Goal: Information Seeking & Learning: Learn about a topic

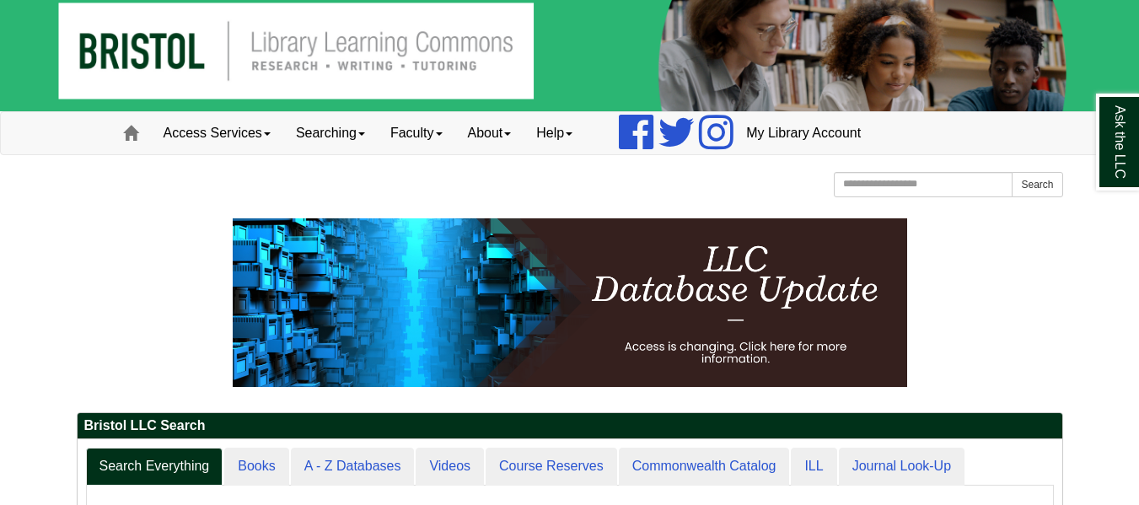
scroll to position [169, 0]
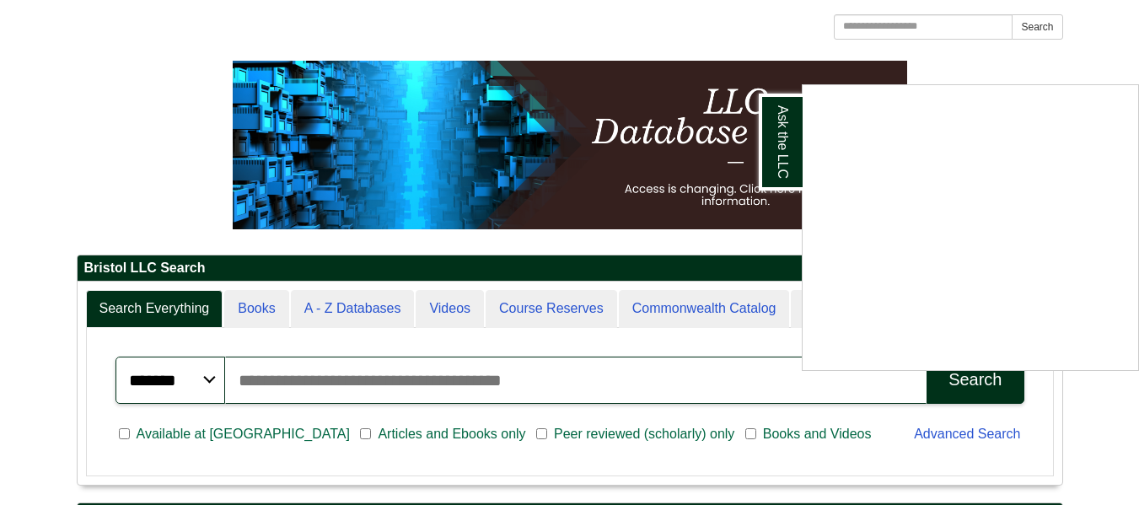
click at [343, 302] on div "Ask the LLC" at bounding box center [569, 252] width 1139 height 505
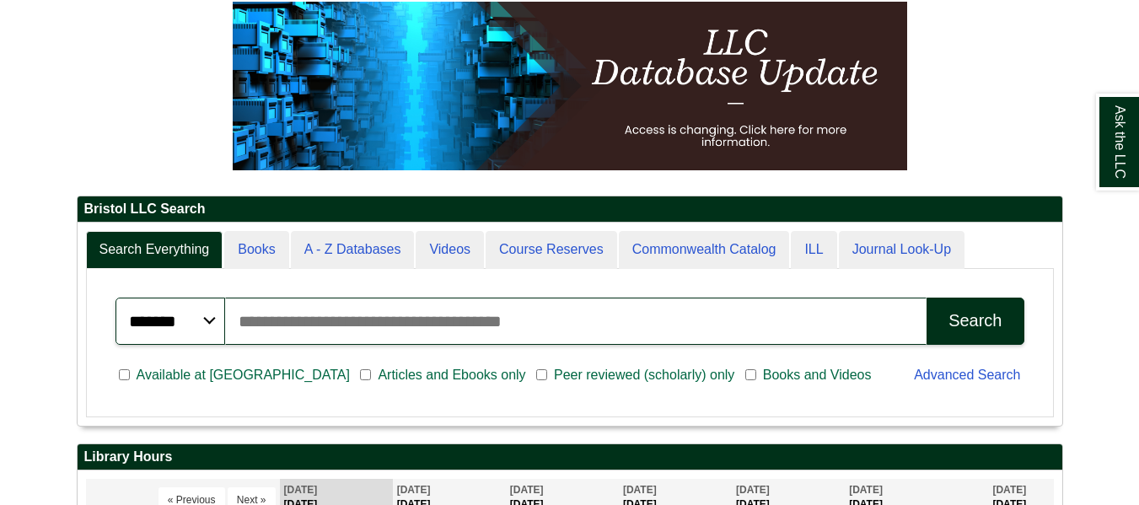
scroll to position [253, 0]
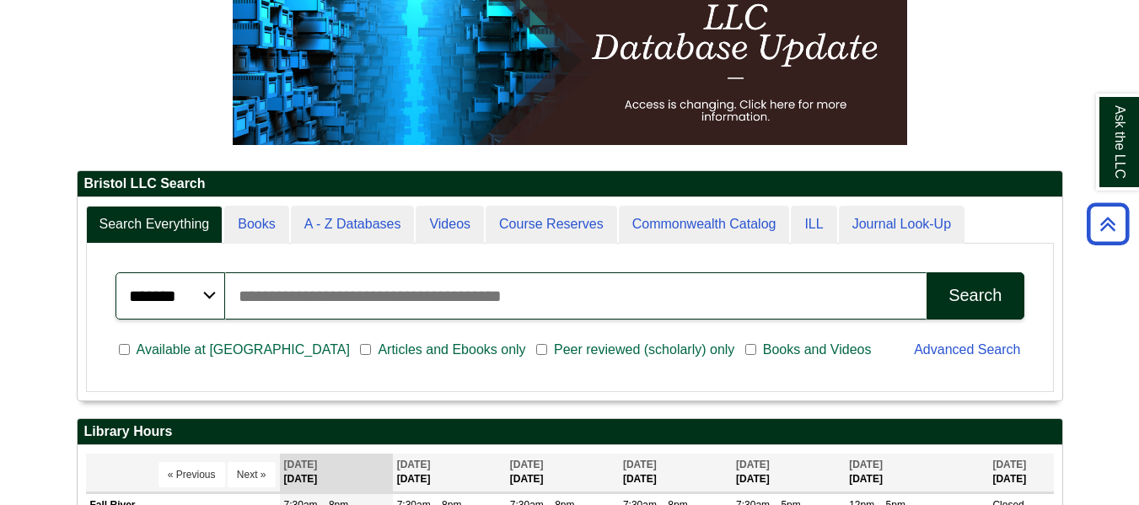
click at [547, 347] on span "Peer reviewed (scholarly) only" at bounding box center [644, 350] width 194 height 20
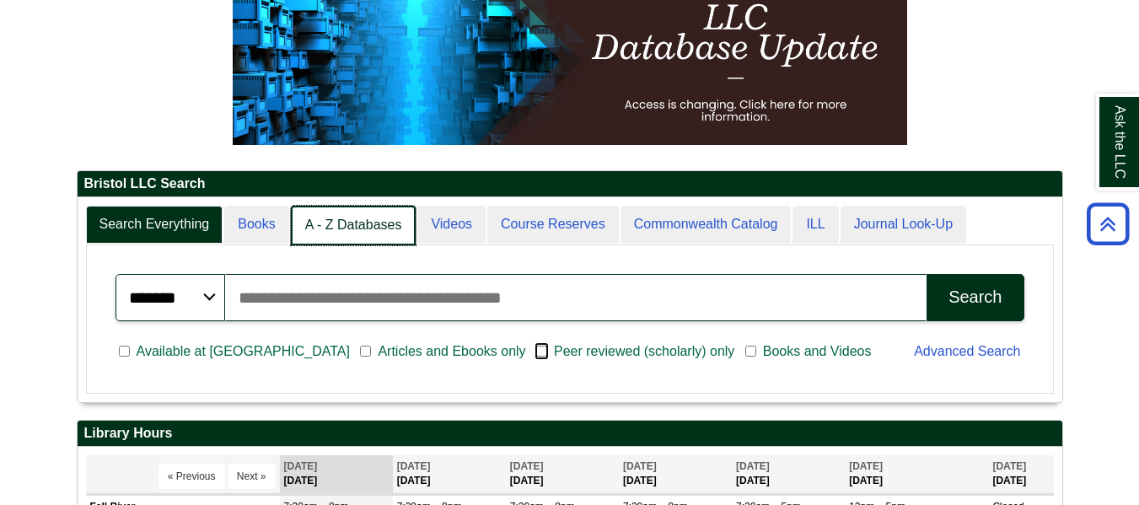
scroll to position [8, 8]
click at [347, 229] on link "A - Z Databases" at bounding box center [354, 226] width 126 height 40
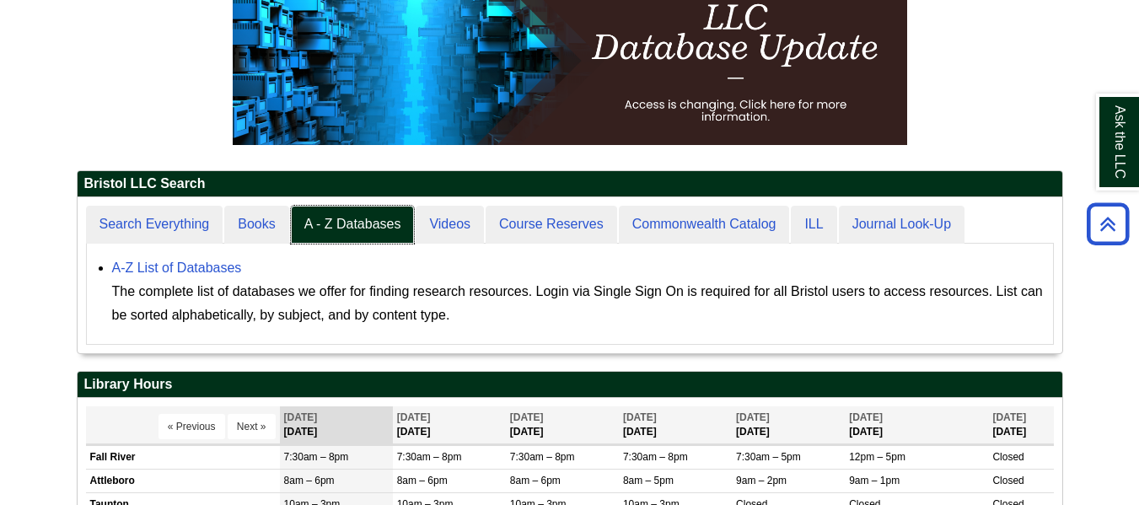
scroll to position [156, 985]
click at [164, 267] on link "A-Z List of Databases" at bounding box center [177, 268] width 130 height 14
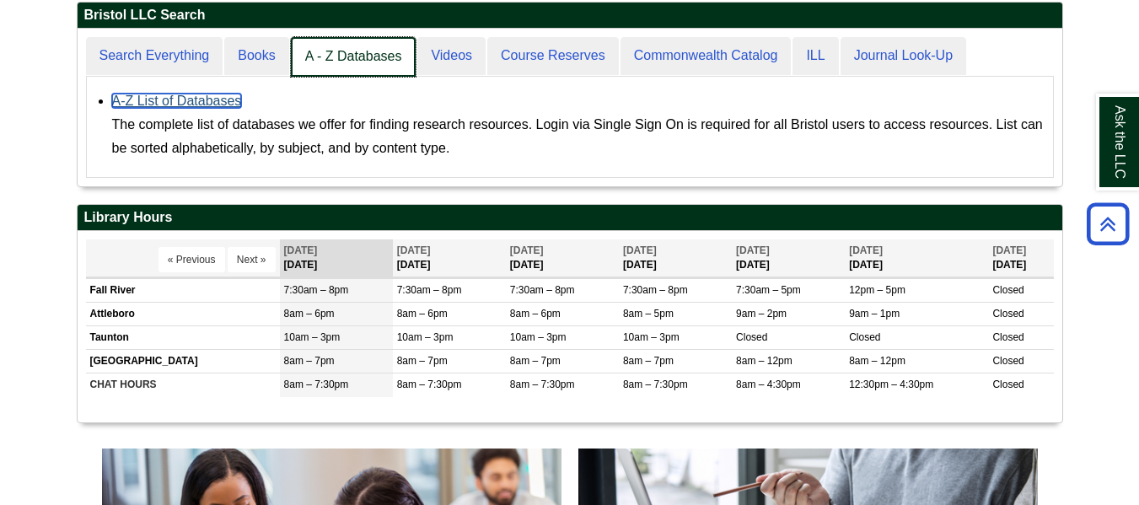
scroll to position [158, 985]
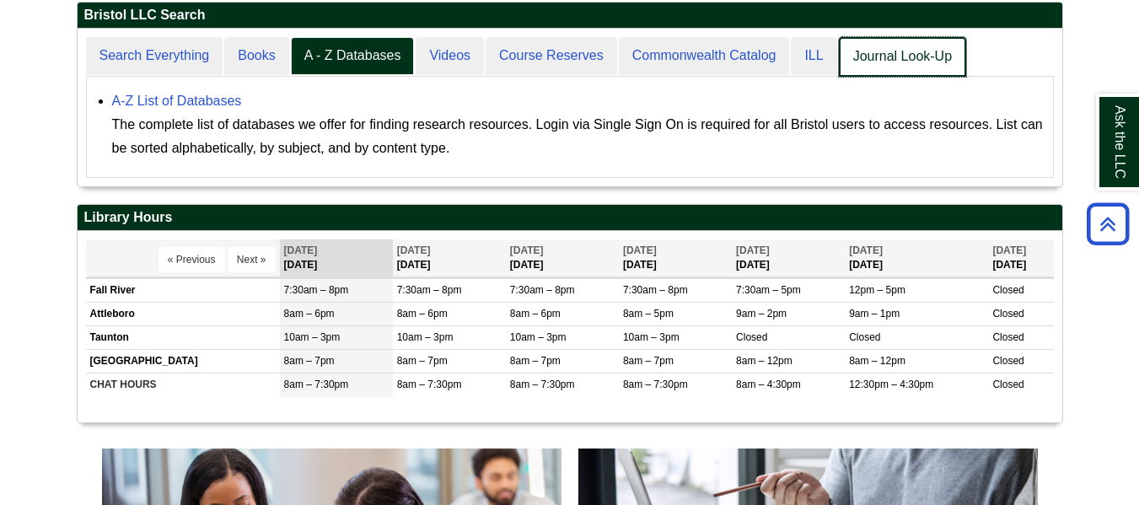
click at [894, 58] on link "Journal Look-Up" at bounding box center [902, 57] width 127 height 40
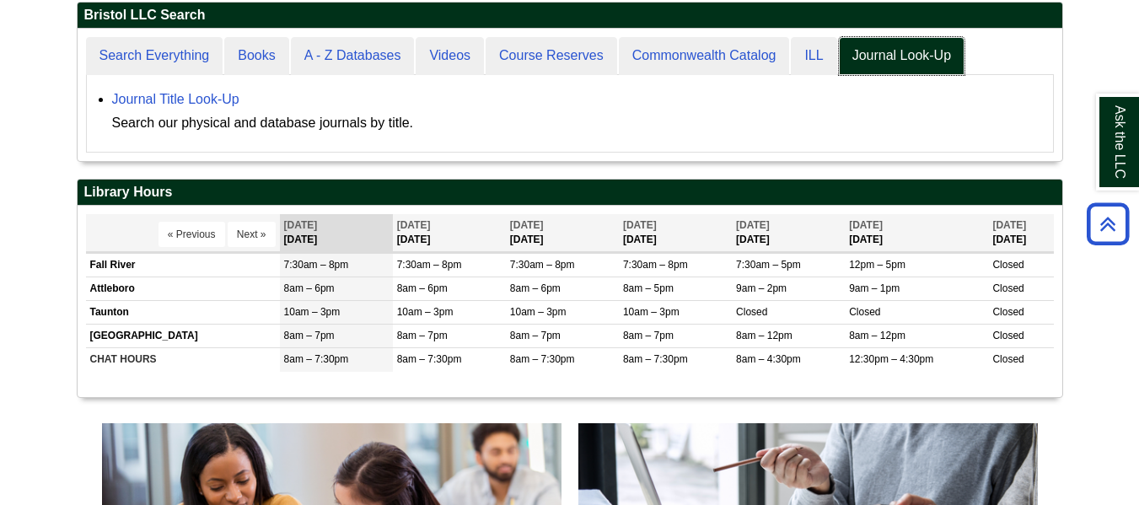
scroll to position [132, 985]
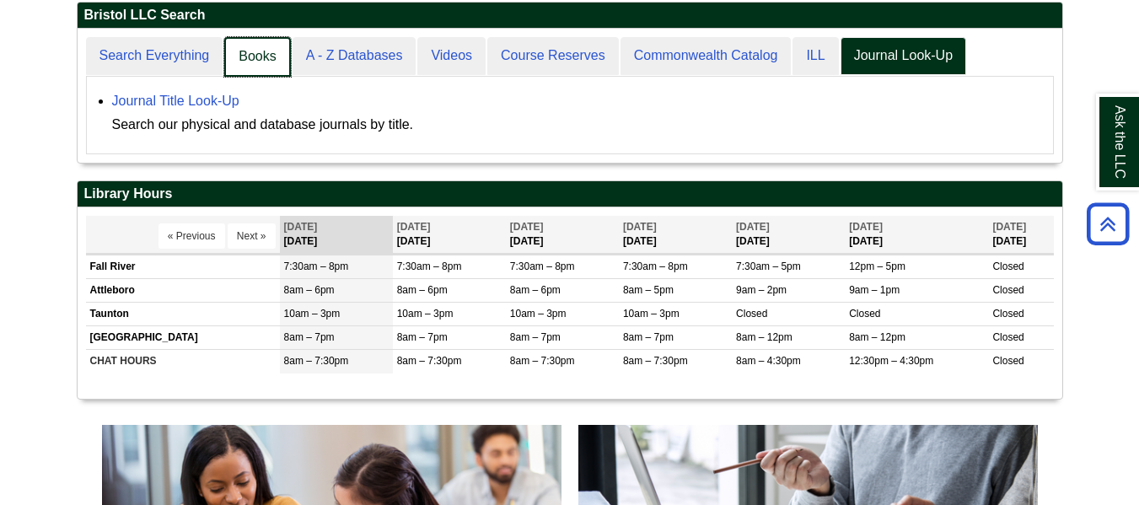
click at [260, 62] on link "Books" at bounding box center [257, 57] width 66 height 40
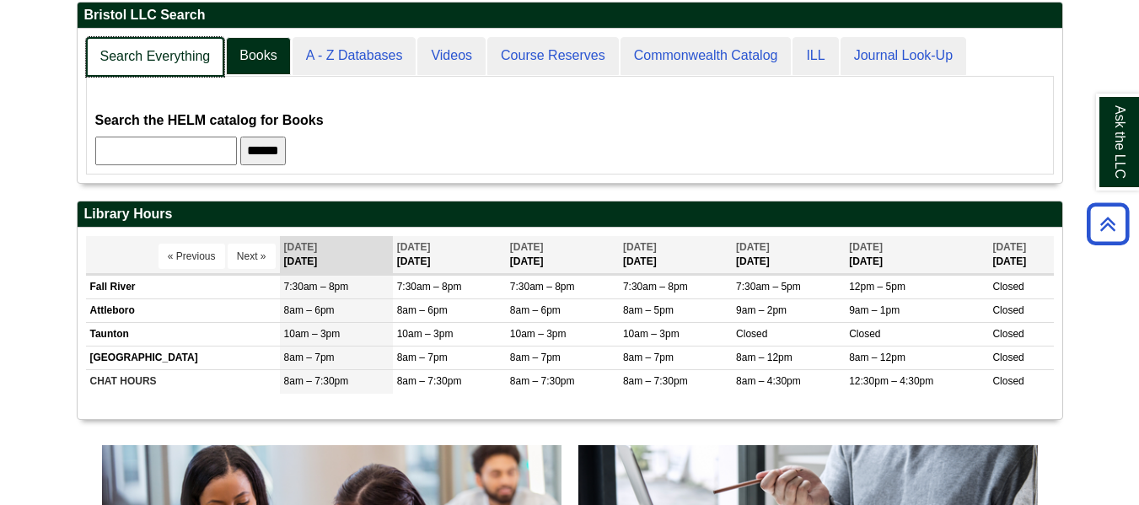
click at [148, 63] on link "Search Everything" at bounding box center [155, 57] width 139 height 40
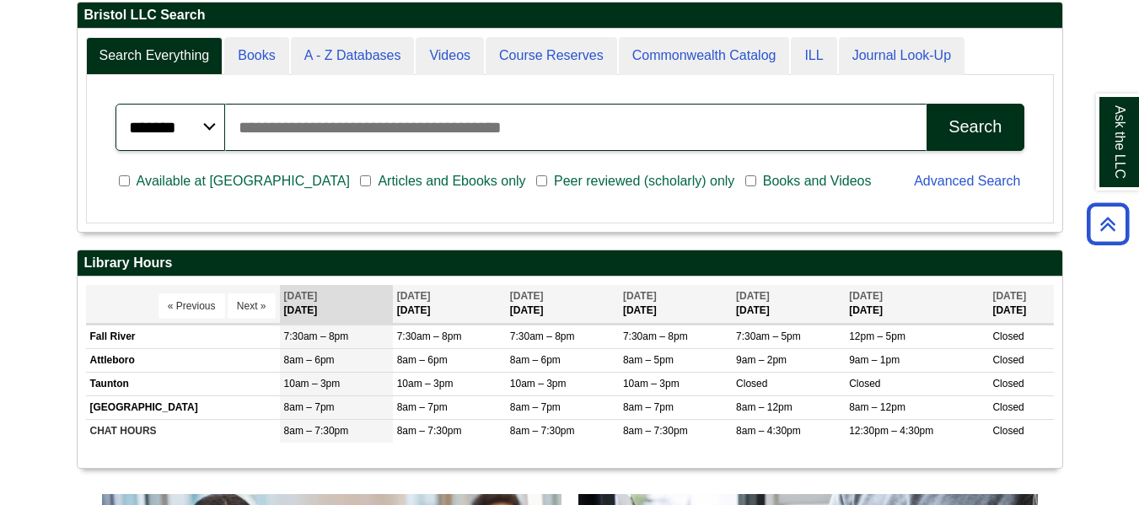
click at [287, 121] on input "Search articles, books, journals & more" at bounding box center [576, 127] width 702 height 47
type input "**********"
click at [927, 104] on button "Search" at bounding box center [975, 127] width 97 height 47
